Goal: Task Accomplishment & Management: Manage account settings

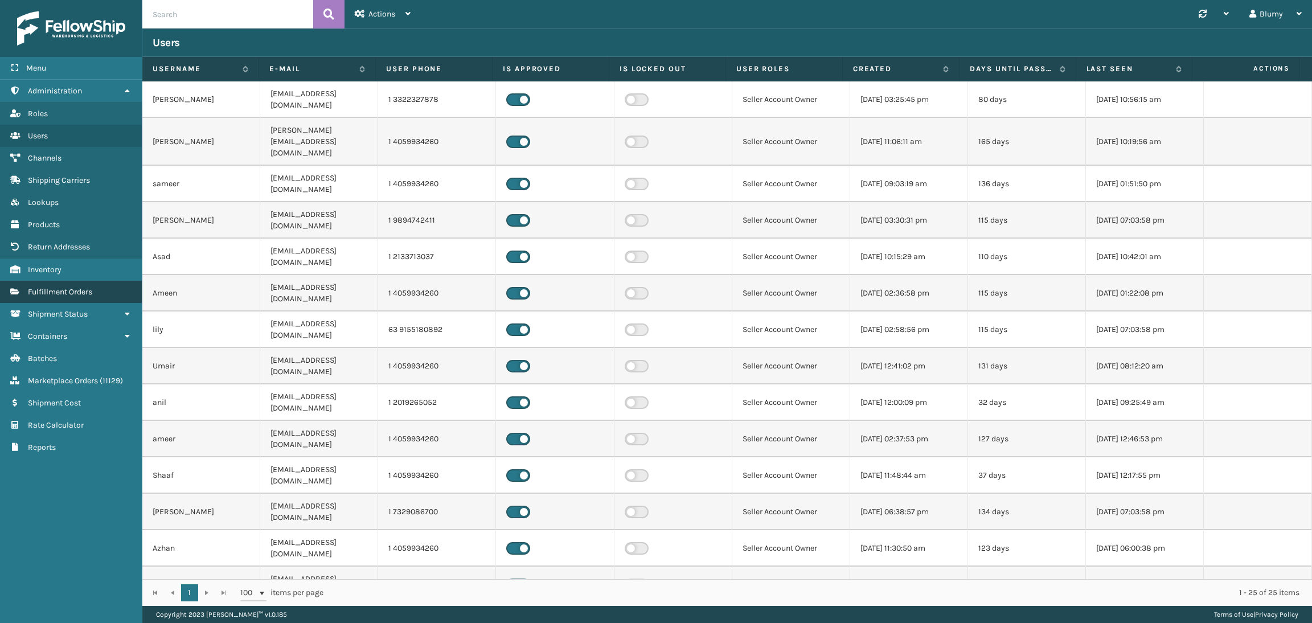
click at [79, 287] on span "Fulfillment Orders" at bounding box center [60, 292] width 64 height 10
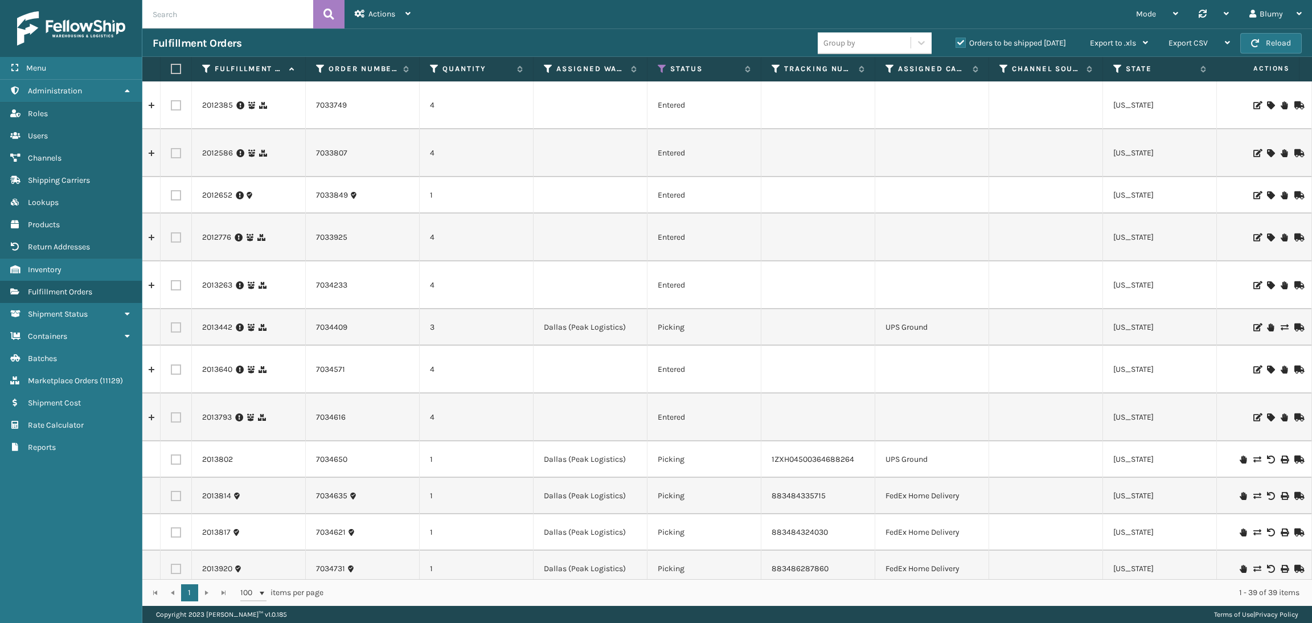
click at [959, 43] on label "Orders to be shipped [DATE]" at bounding box center [1010, 43] width 110 height 10
click at [956, 43] on input "Orders to be shipped [DATE]" at bounding box center [955, 39] width 1 height 7
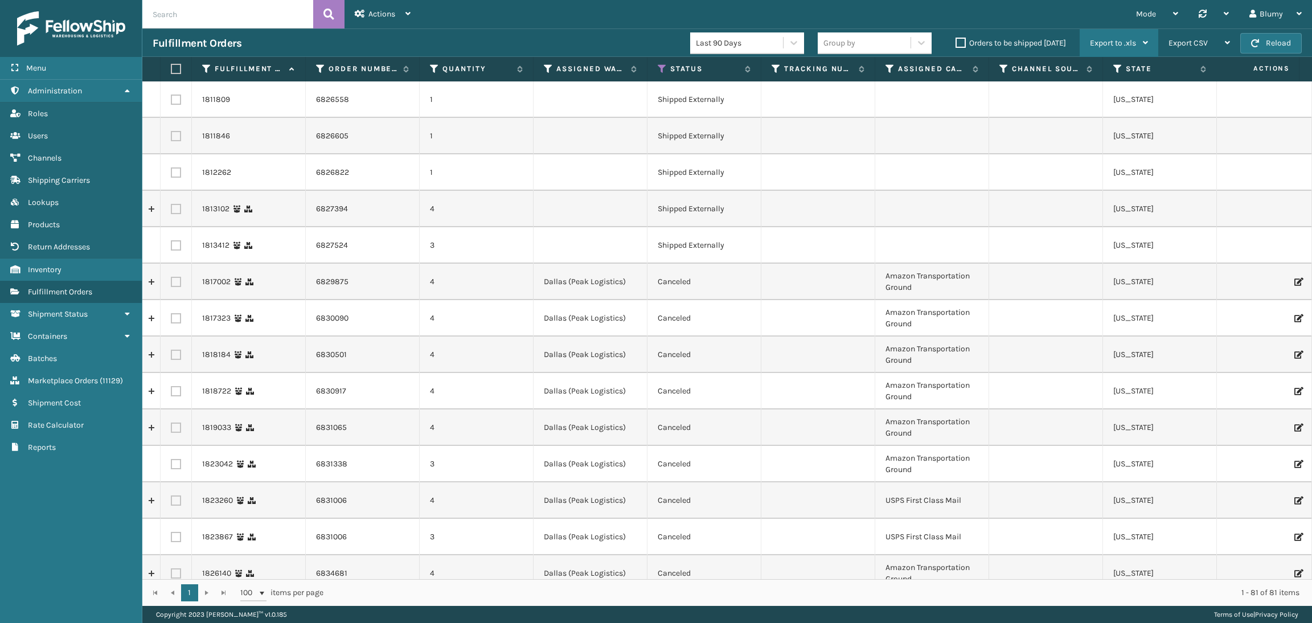
click at [1122, 42] on span "Export to .xls" at bounding box center [1113, 43] width 46 height 10
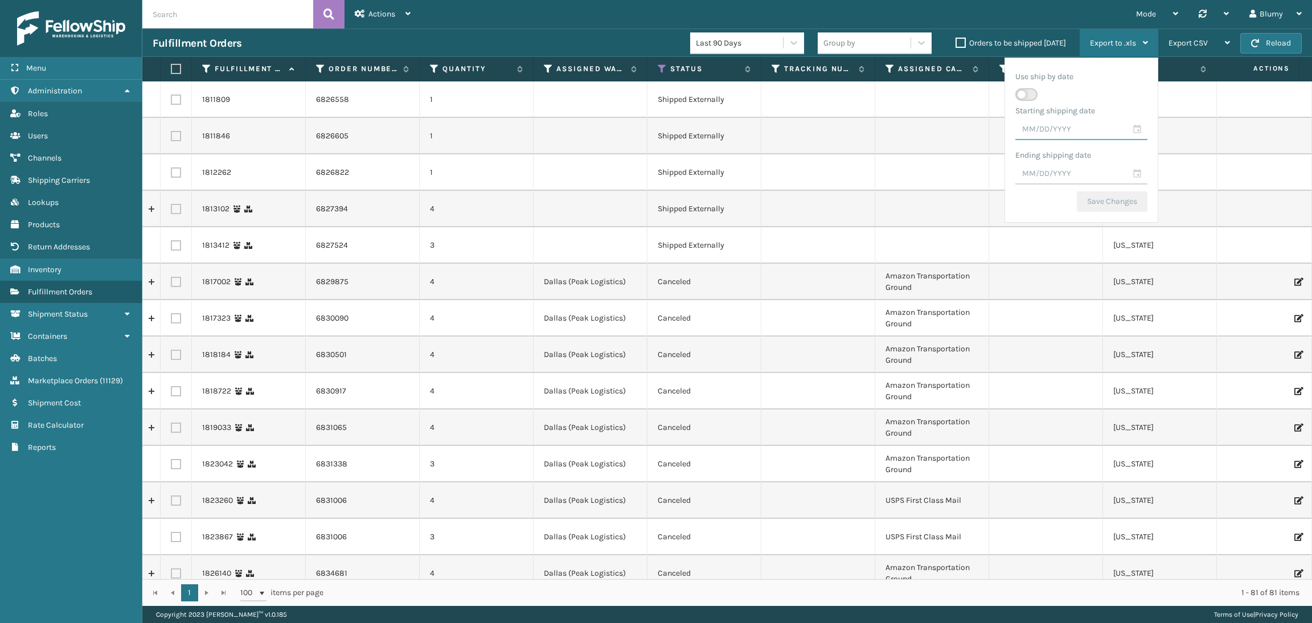
click at [1132, 128] on input "text" at bounding box center [1081, 130] width 132 height 20
click at [1118, 150] on span "Previous Month" at bounding box center [1121, 150] width 11 height 11
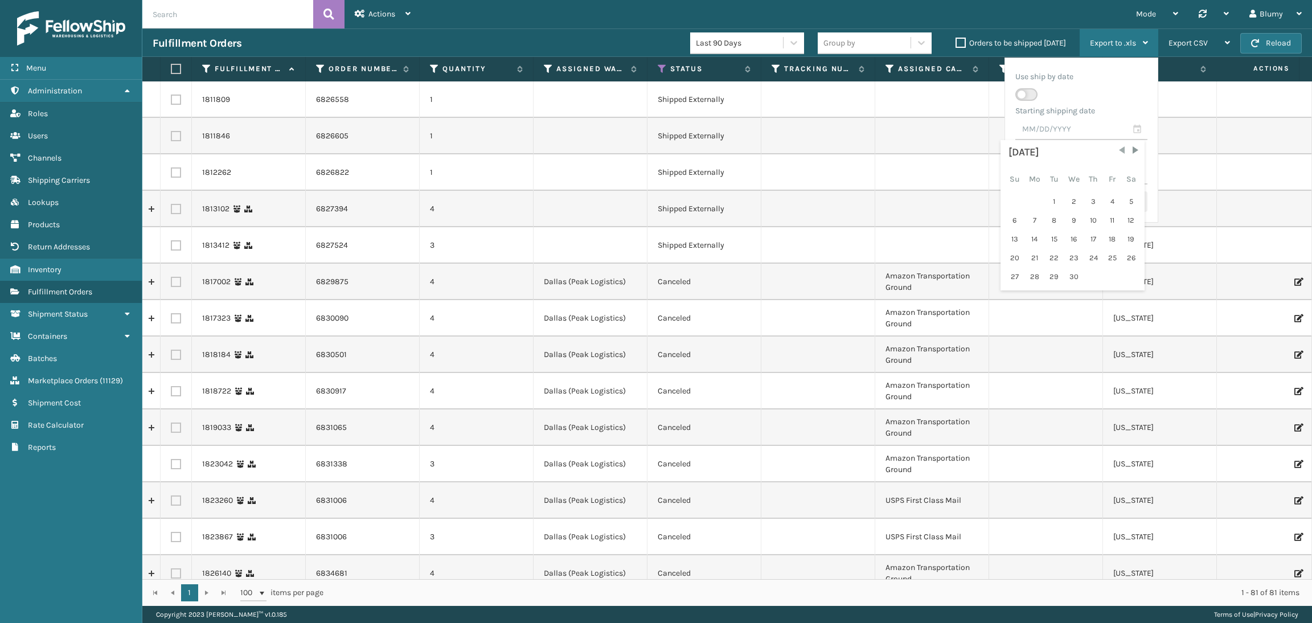
click at [1118, 150] on span "Previous Month" at bounding box center [1121, 150] width 11 height 11
click at [1071, 202] on div "1" at bounding box center [1073, 201] width 19 height 17
type input "[DATE]"
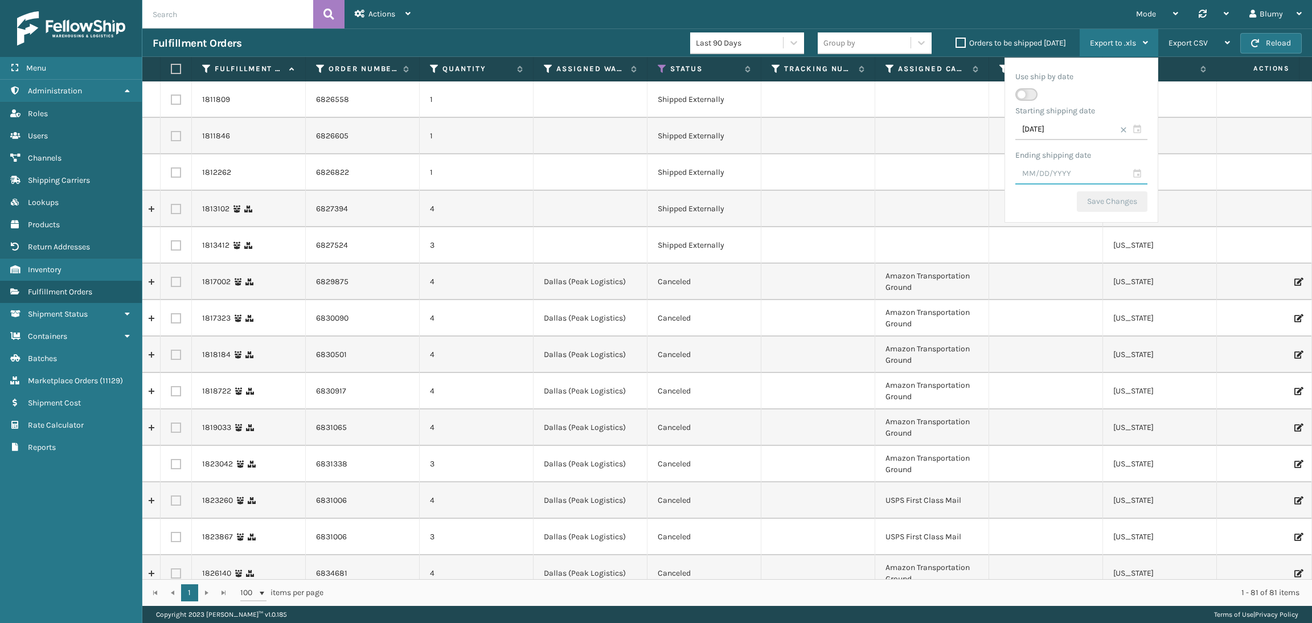
drag, startPoint x: 1136, startPoint y: 176, endPoint x: 1133, endPoint y: 187, distance: 11.9
click at [1137, 176] on input "text" at bounding box center [1081, 174] width 132 height 20
click at [1116, 193] on span "Previous Month" at bounding box center [1121, 194] width 11 height 11
drag, startPoint x: 1089, startPoint y: 319, endPoint x: 1098, endPoint y: 287, distance: 33.3
click at [1089, 319] on div "31" at bounding box center [1093, 321] width 17 height 17
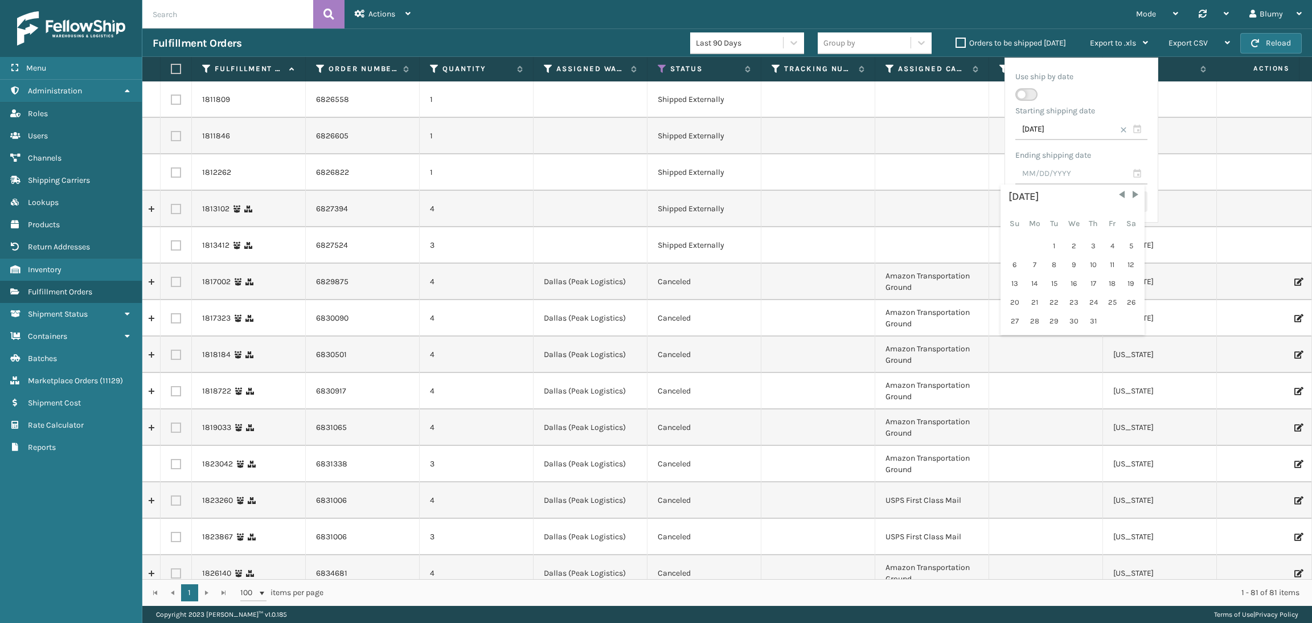
type input "[DATE]"
click at [1113, 206] on button "Save Changes" at bounding box center [1112, 201] width 71 height 20
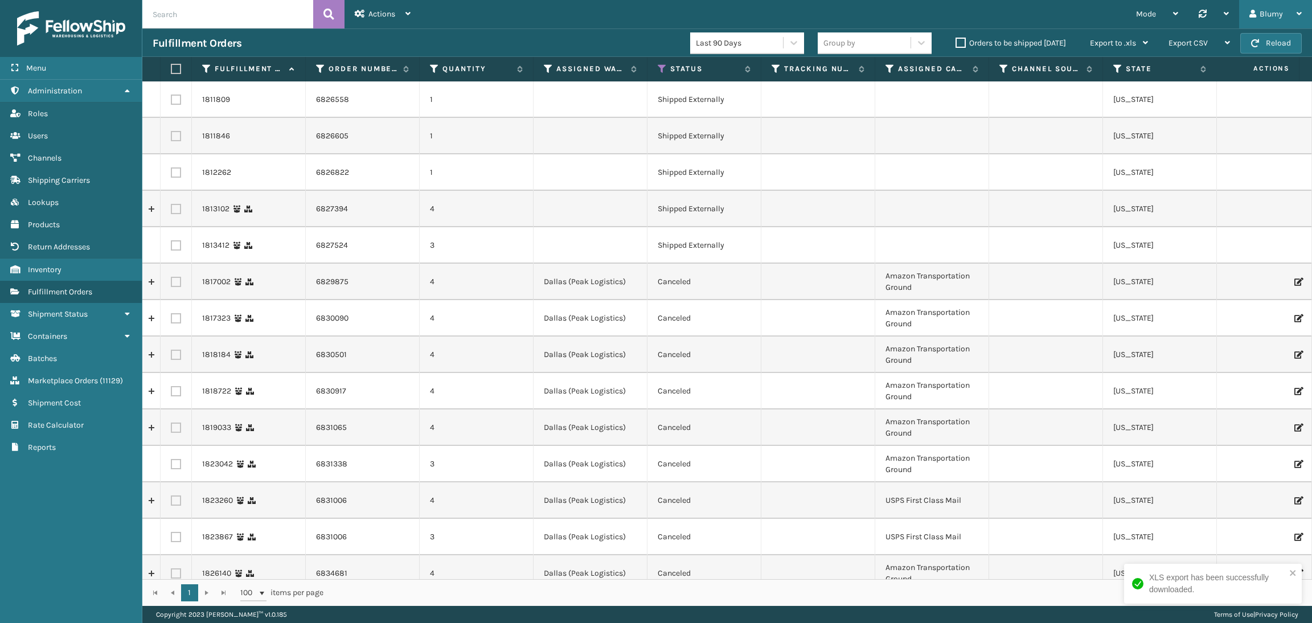
click at [1272, 10] on div "Blumy" at bounding box center [1275, 14] width 52 height 28
click at [1193, 46] on li "Log Out" at bounding box center [1235, 44] width 153 height 31
